Goal: Information Seeking & Learning: Learn about a topic

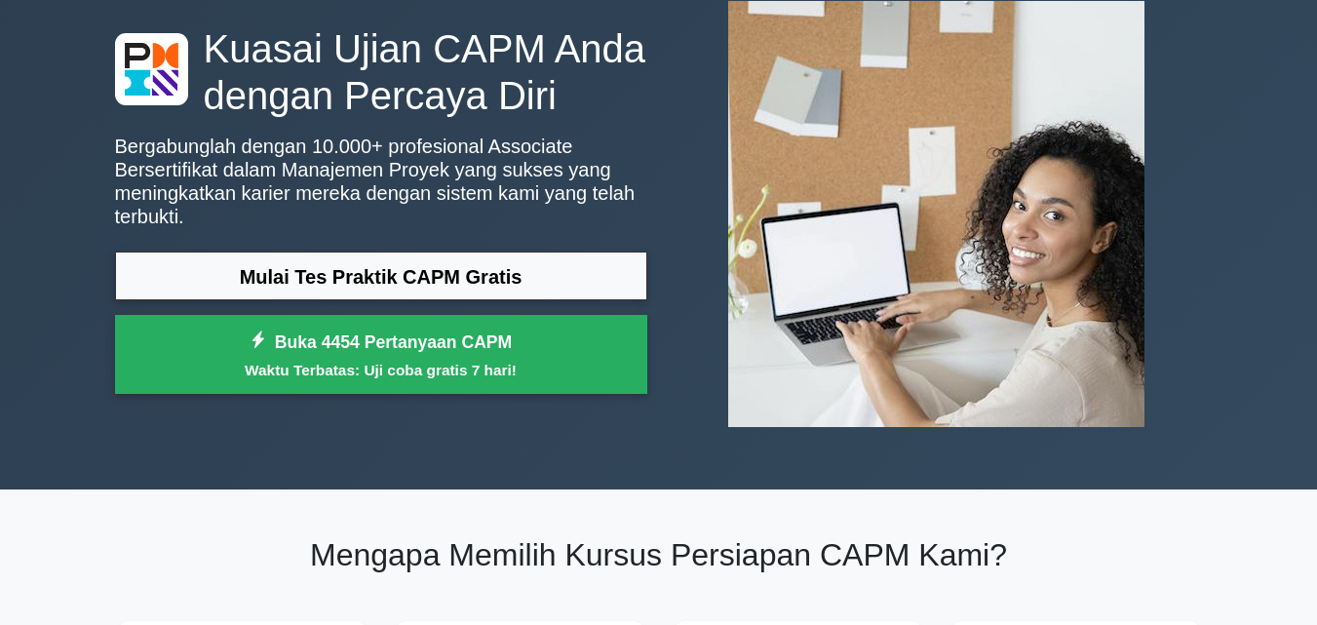
scroll to position [99, 0]
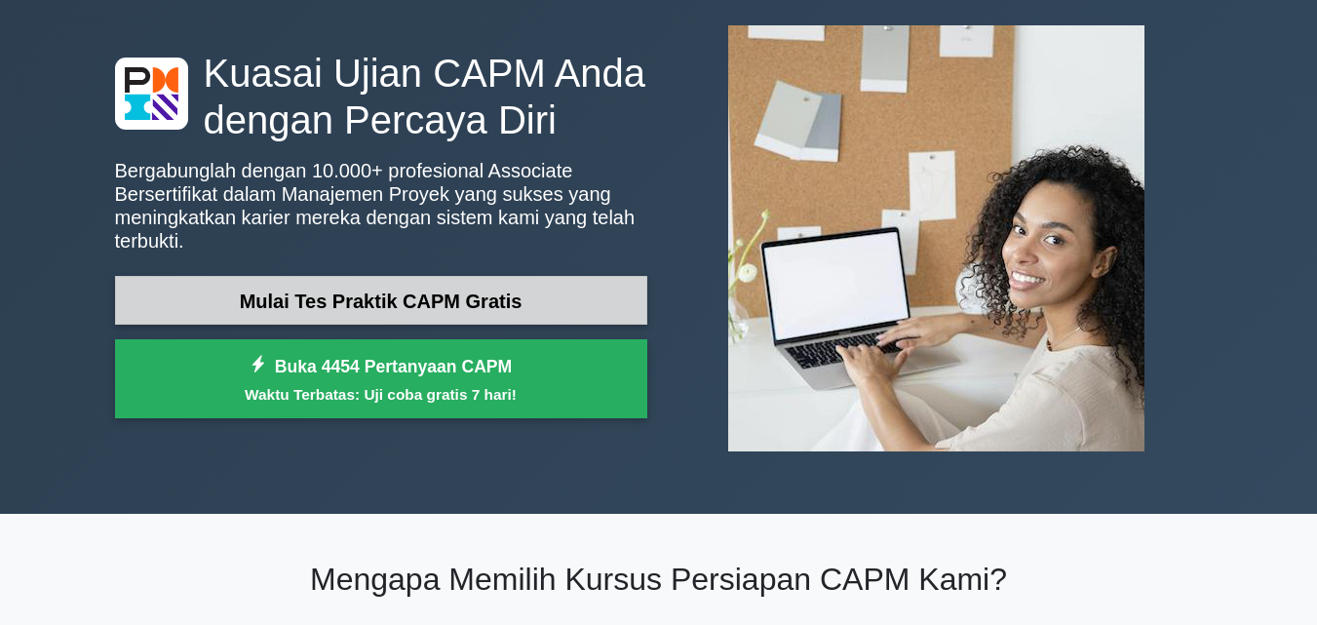
click at [580, 279] on link "Mulai Tes Praktik CAPM Gratis" at bounding box center [381, 301] width 532 height 50
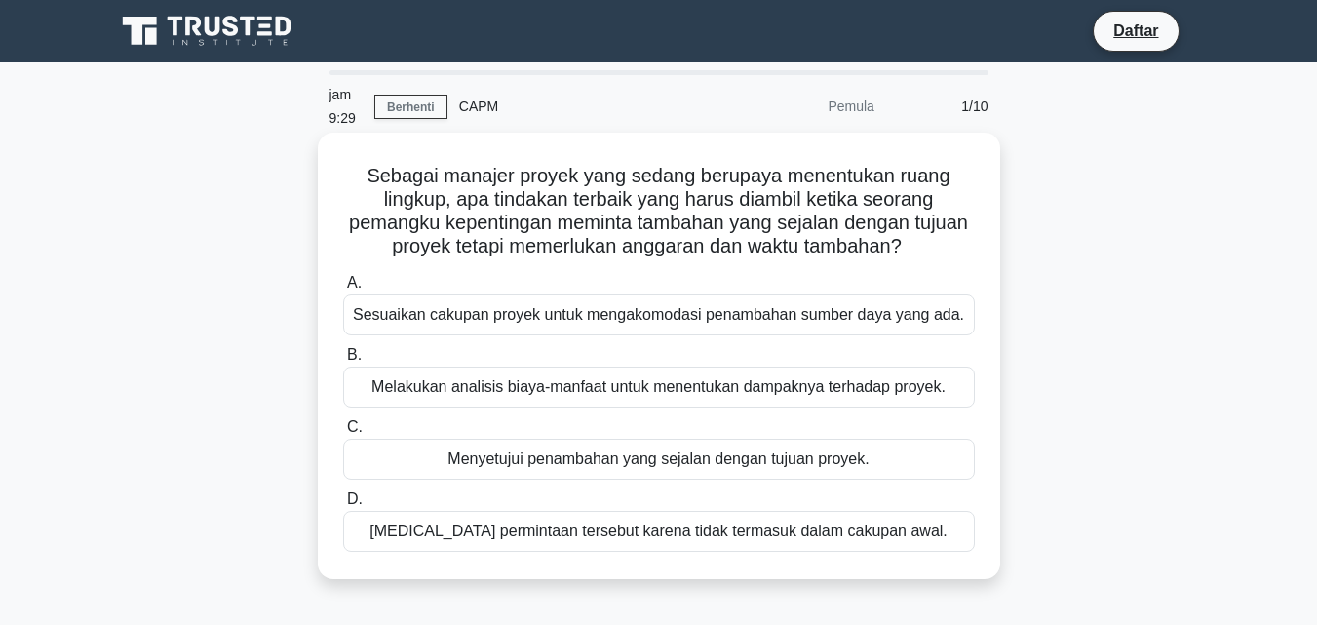
click at [364, 344] on label "B. Melakukan analisis biaya-manfaat untuk menentukan dampaknya terhadap proyek." at bounding box center [659, 375] width 632 height 64
click at [343, 349] on input "B. Melakukan analisis biaya-manfaat untuk menentukan dampaknya terhadap proyek." at bounding box center [343, 355] width 0 height 13
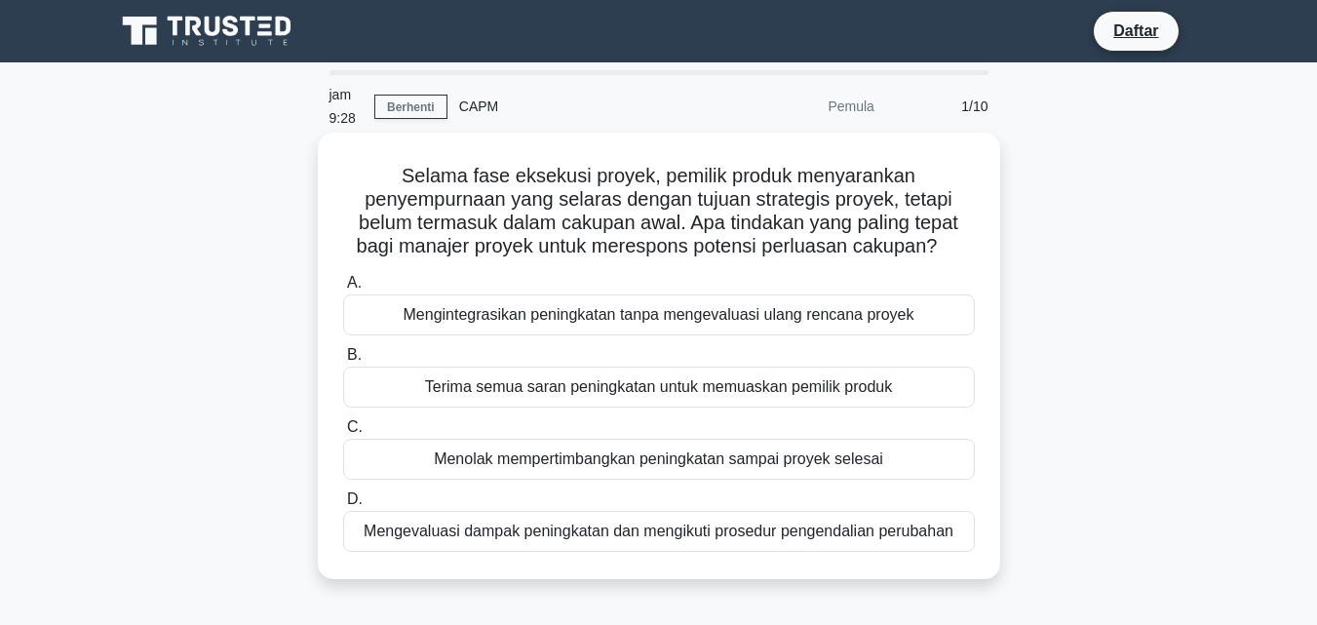
click at [372, 384] on div "Terima semua saran peningkatan untuk memuaskan pemilik produk" at bounding box center [659, 386] width 632 height 41
click at [343, 362] on input "B. Terima semua saran peningkatan untuk memuaskan pemilik produk" at bounding box center [343, 355] width 0 height 13
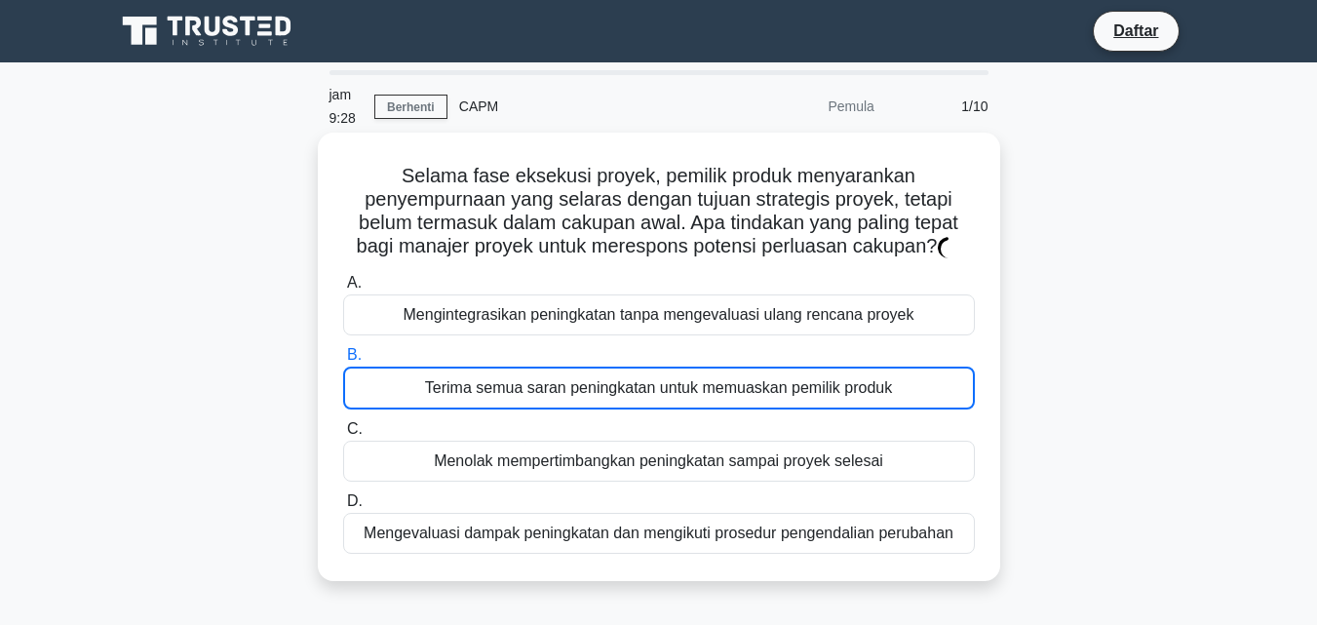
click at [372, 384] on div "Terima semua saran peningkatan untuk memuaskan pemilik produk" at bounding box center [659, 387] width 632 height 43
click at [343, 362] on input "B. Terima semua saran peningkatan untuk memuaskan pemilik produk" at bounding box center [343, 355] width 0 height 13
click at [372, 384] on div "Terima semua saran peningkatan untuk memuaskan pemilik produk" at bounding box center [659, 387] width 632 height 43
click at [343, 362] on input "B. Terima semua saran peningkatan untuk memuaskan pemilik produk" at bounding box center [343, 355] width 0 height 13
